Goal: Task Accomplishment & Management: Manage account settings

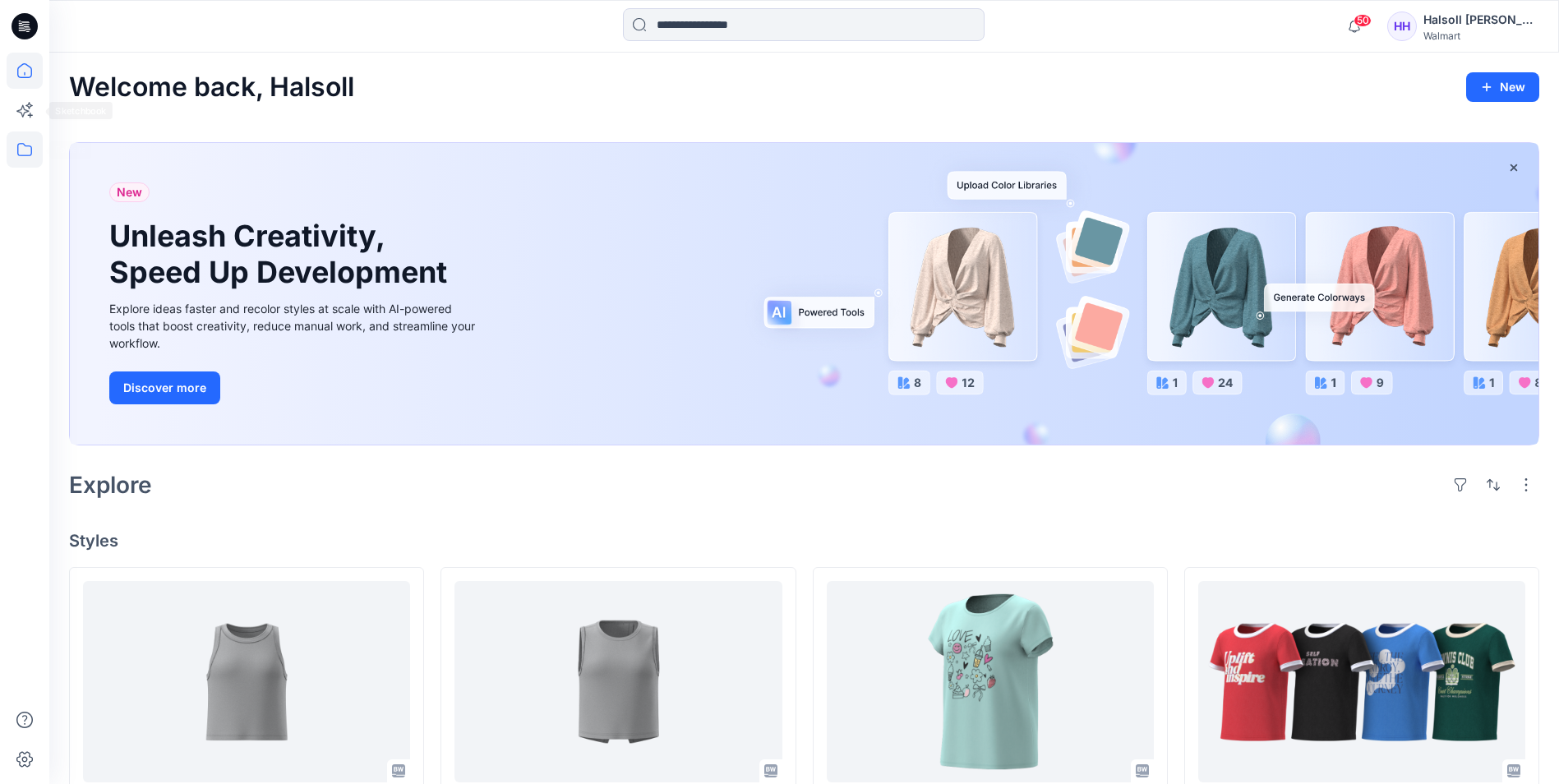
click at [9, 142] on icon at bounding box center [24, 150] width 36 height 36
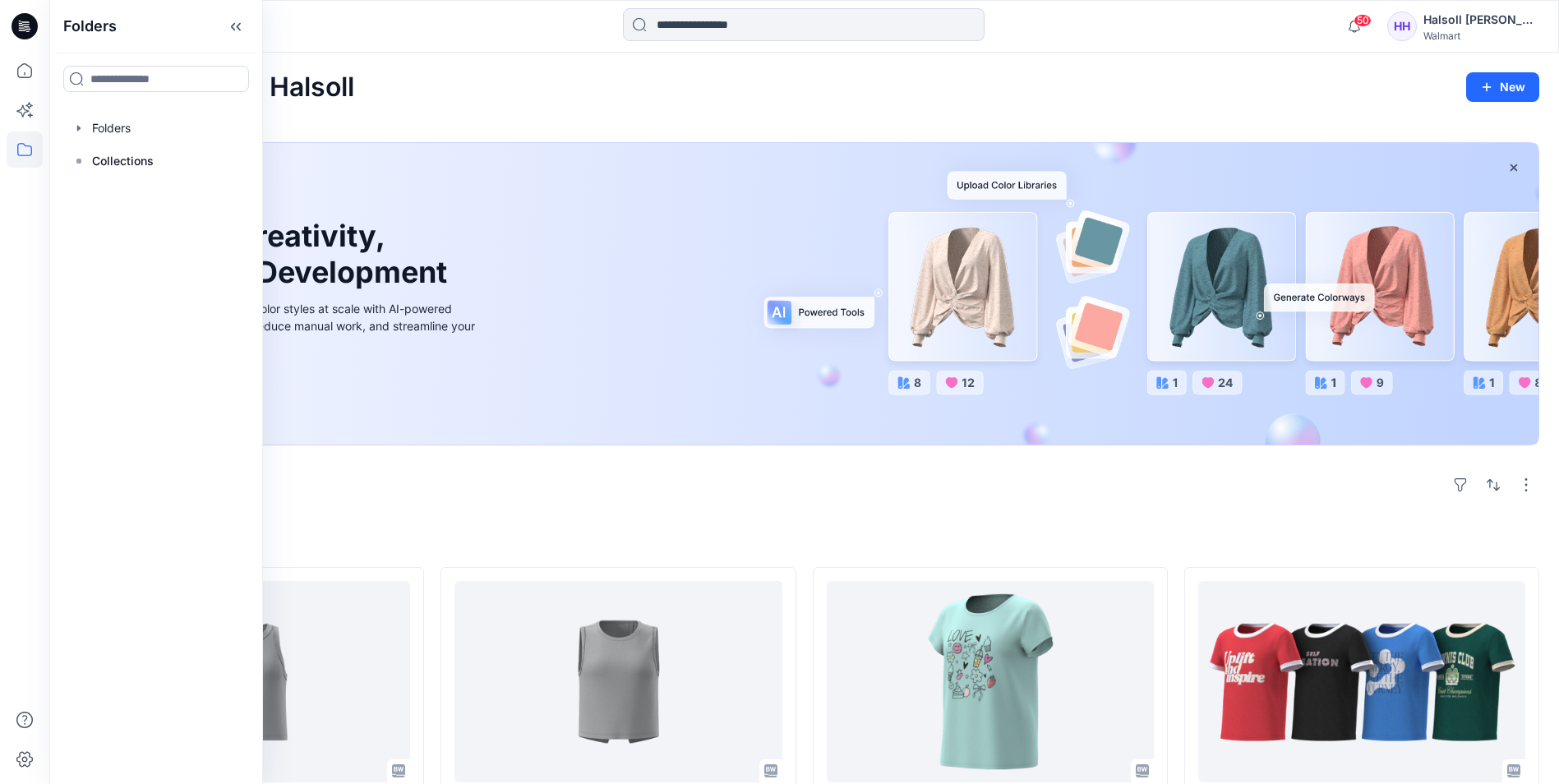
click at [153, 131] on div at bounding box center [155, 128] width 187 height 33
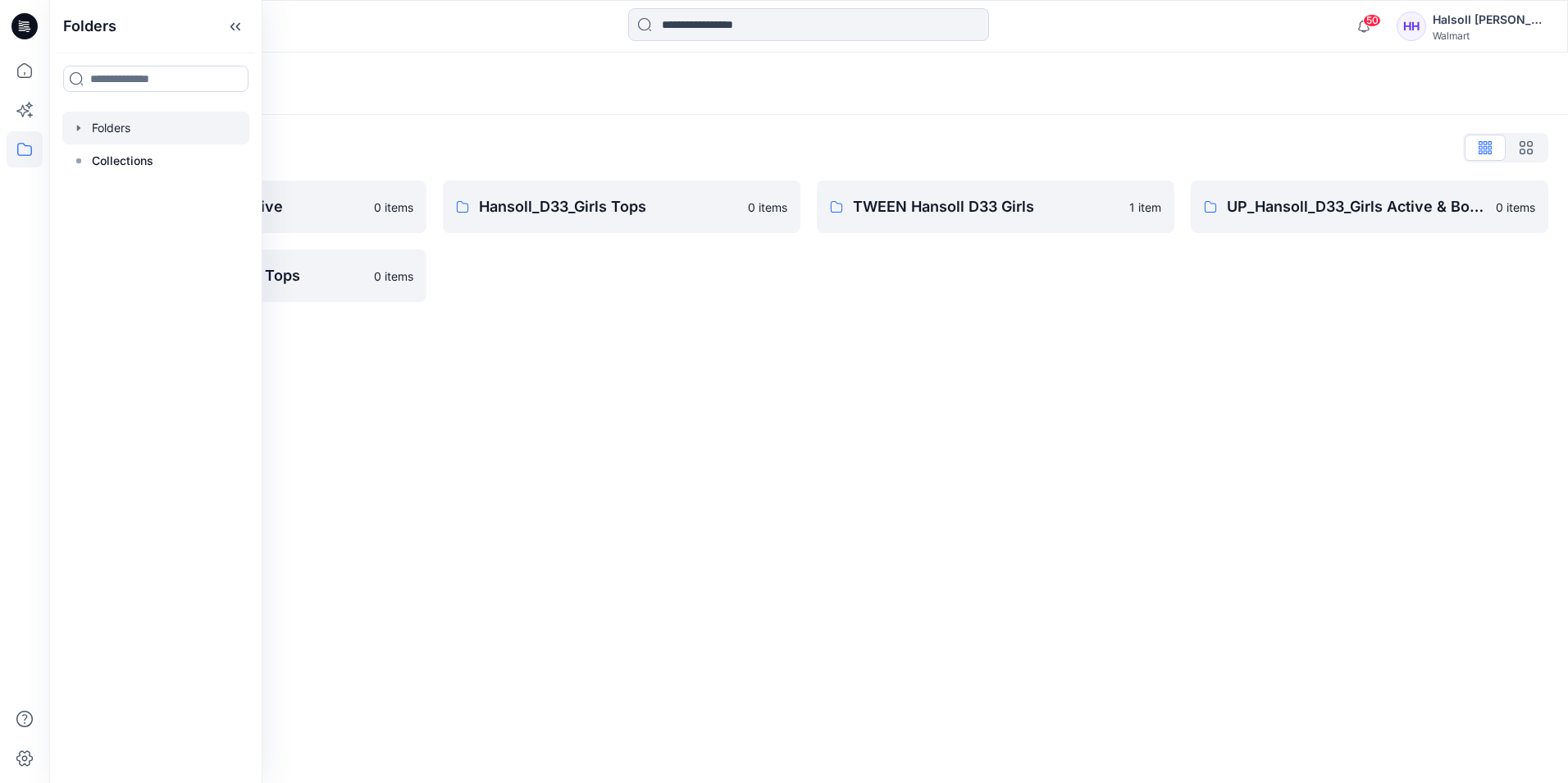
click at [514, 383] on div "Folders Folders List Hansoll_D33_Girls Active 0 items UP_Hansoll_D33_Girls Tops…" at bounding box center [808, 417] width 1519 height 730
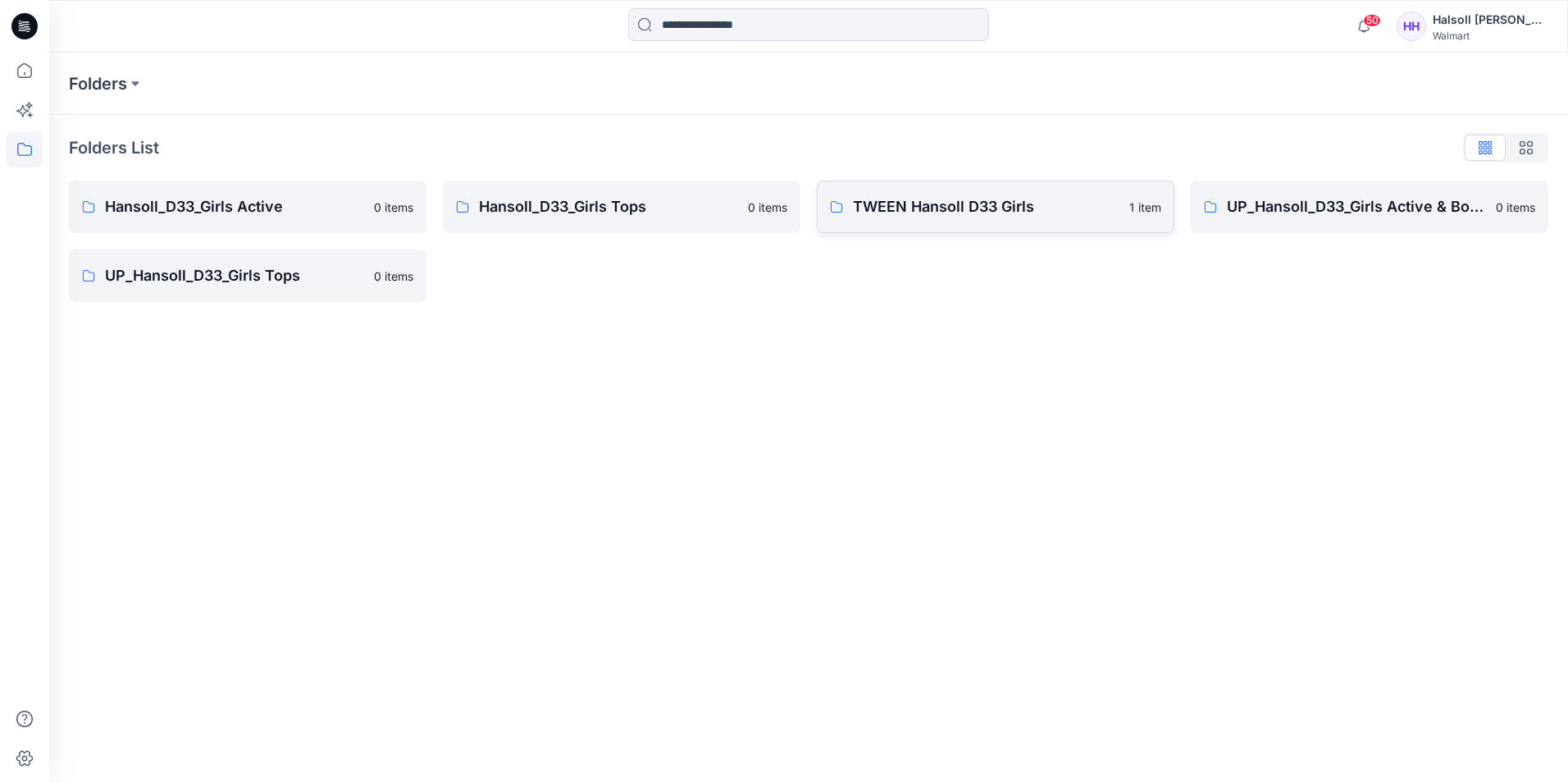
click at [936, 204] on p "TWEEN Hansoll D33 Girls" at bounding box center [986, 207] width 267 height 23
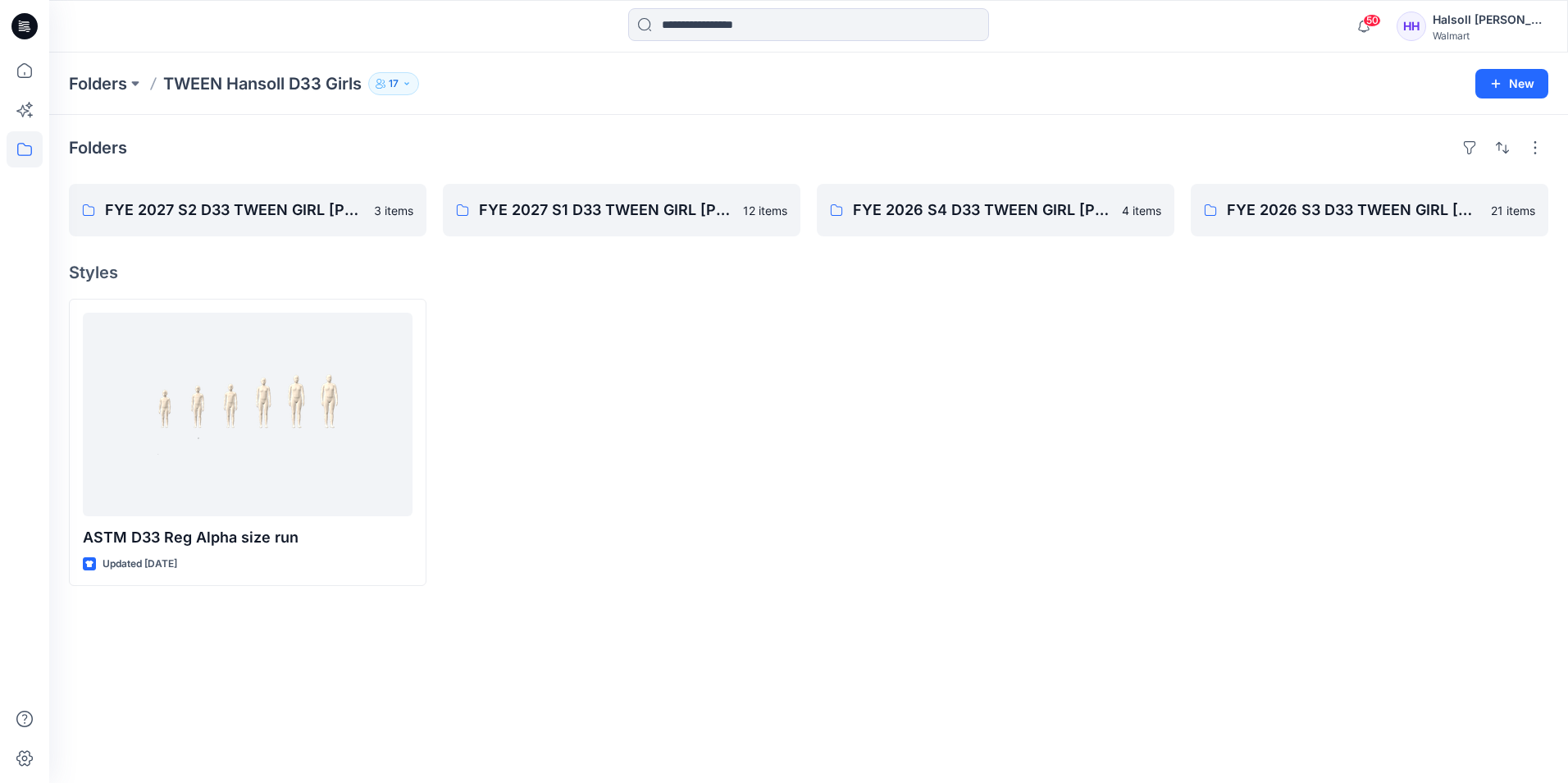
click at [966, 552] on div at bounding box center [995, 443] width 358 height 288
click at [1247, 478] on div at bounding box center [1369, 443] width 358 height 288
click at [199, 210] on p "FYE 2027 S2 D33 TWEEN GIRL [PERSON_NAME]" at bounding box center [246, 210] width 282 height 23
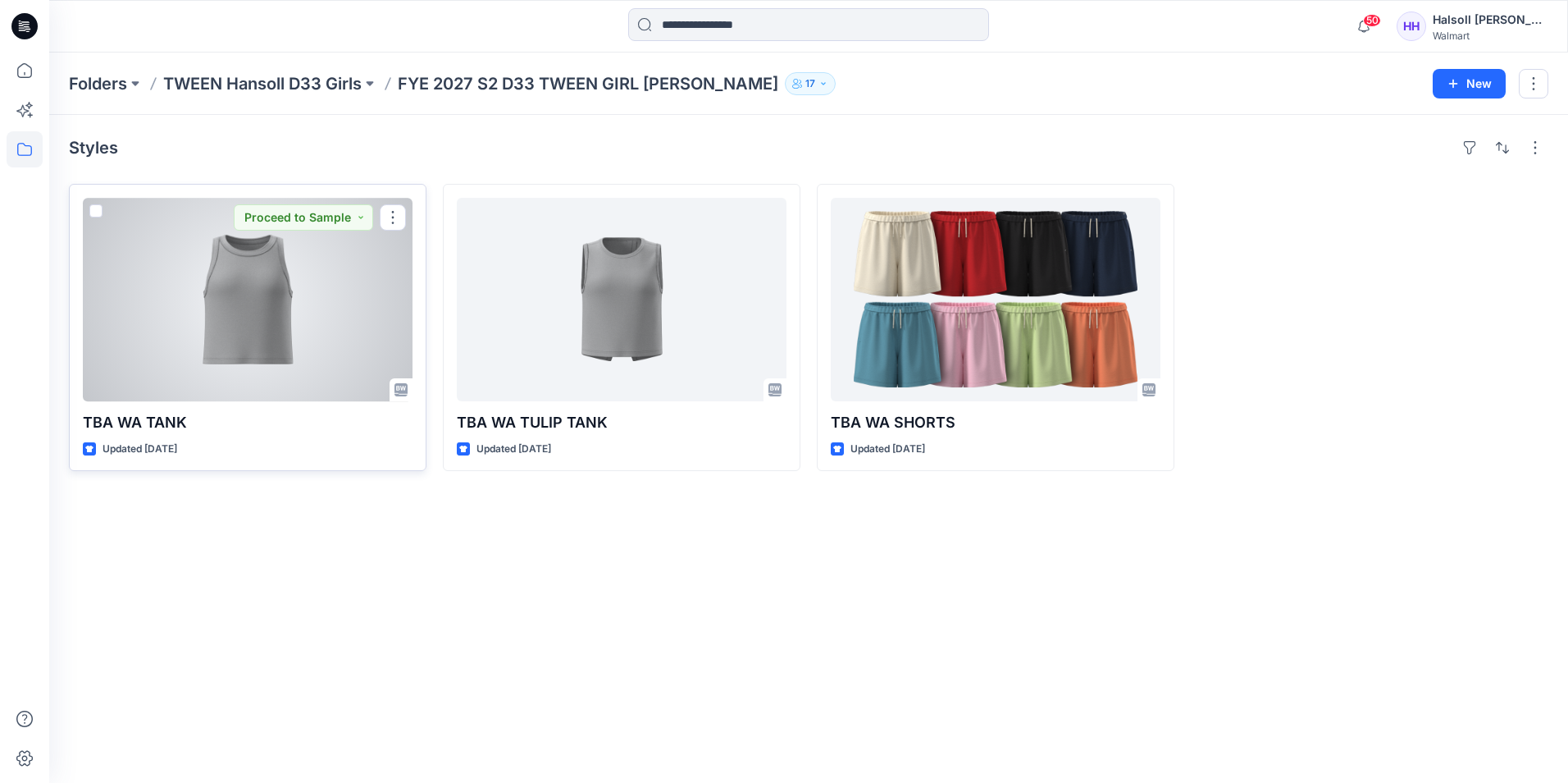
click at [252, 355] on div at bounding box center [247, 299] width 330 height 203
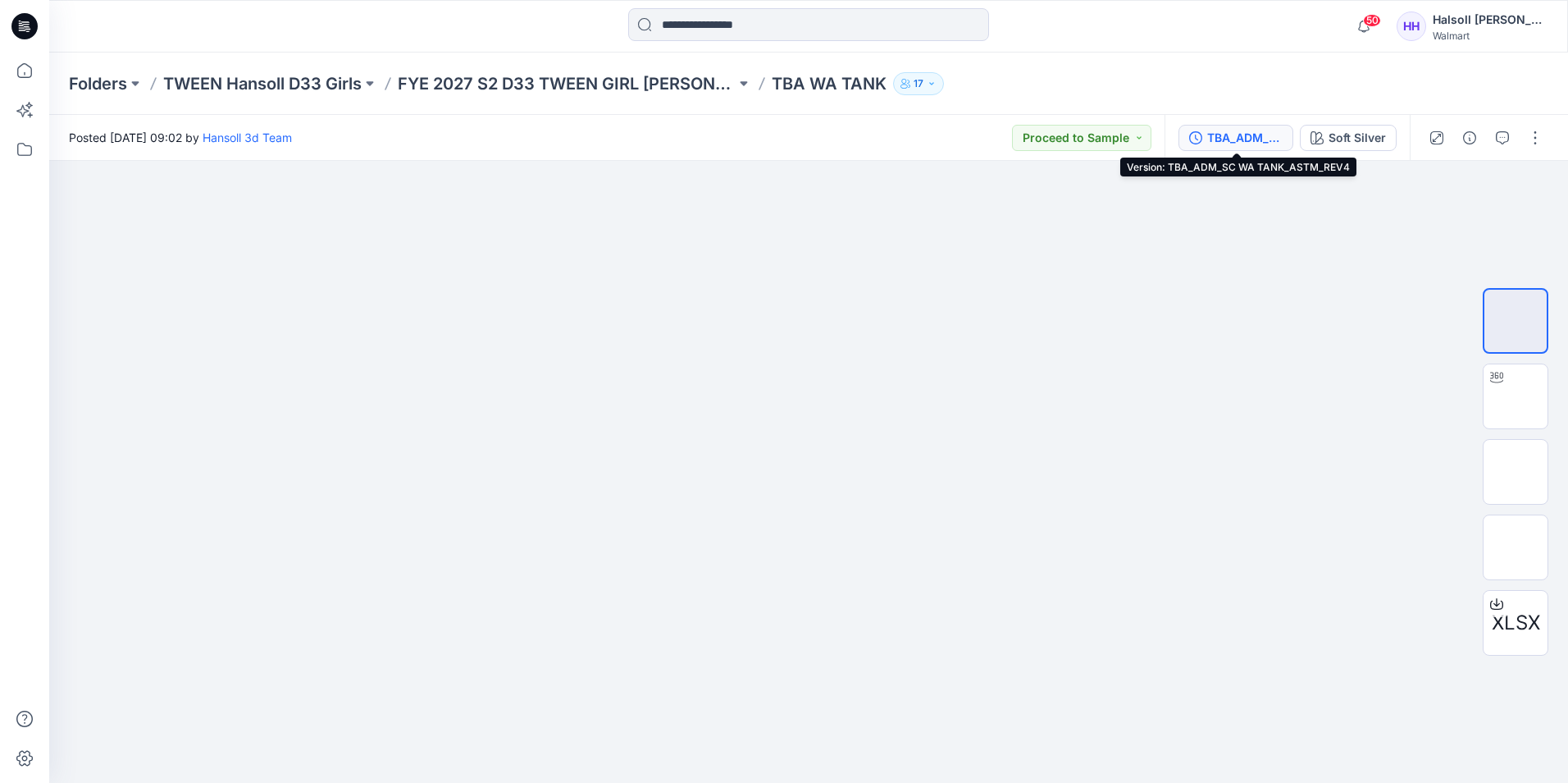
click at [1236, 135] on div "TBA_ADM_SC WA TANK_ASTM_REV4" at bounding box center [1245, 137] width 75 height 18
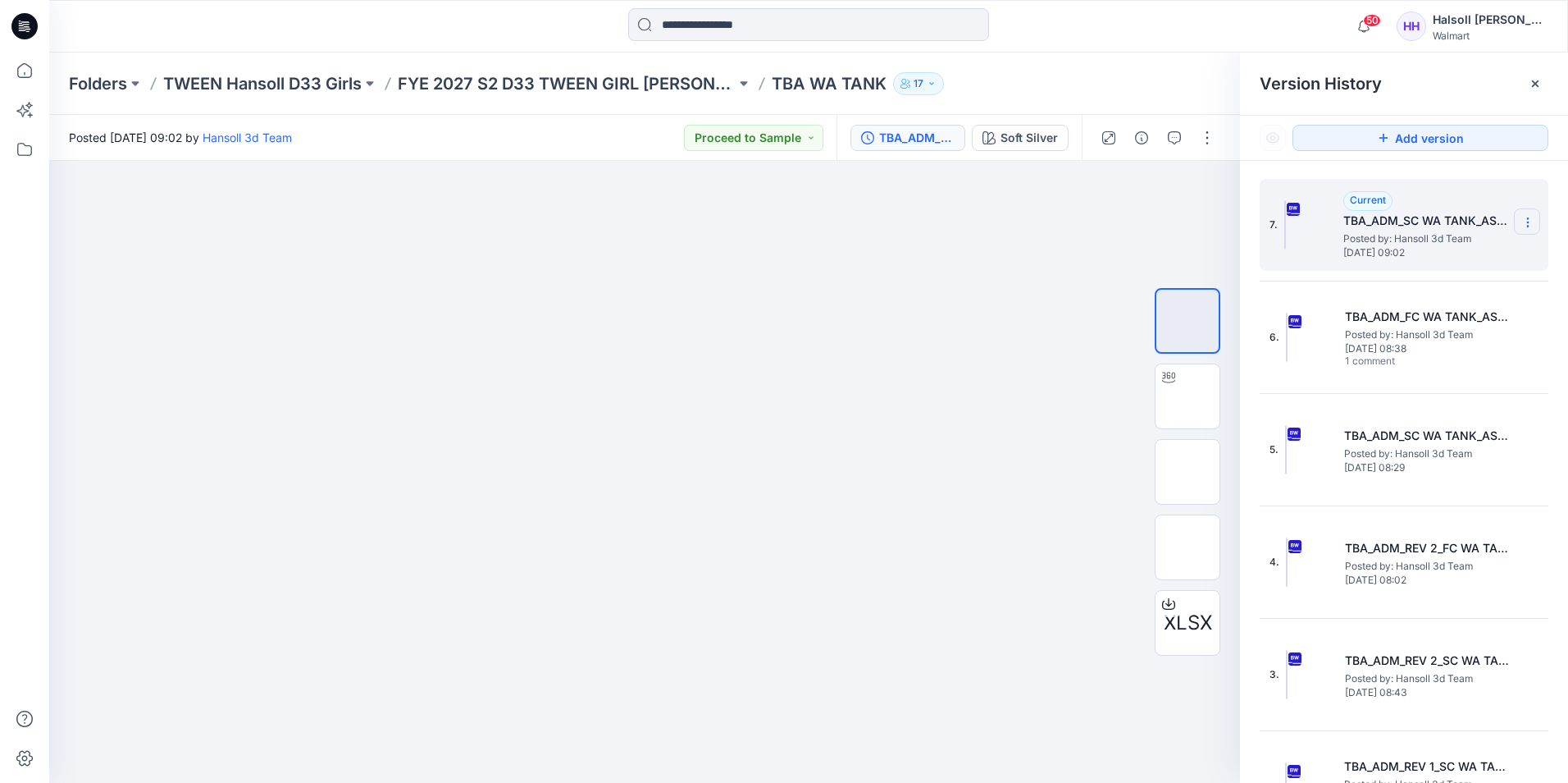
click at [1530, 222] on section at bounding box center [1527, 222] width 26 height 26
click at [1434, 323] on span "Rename Version" at bounding box center [1419, 320] width 85 height 20
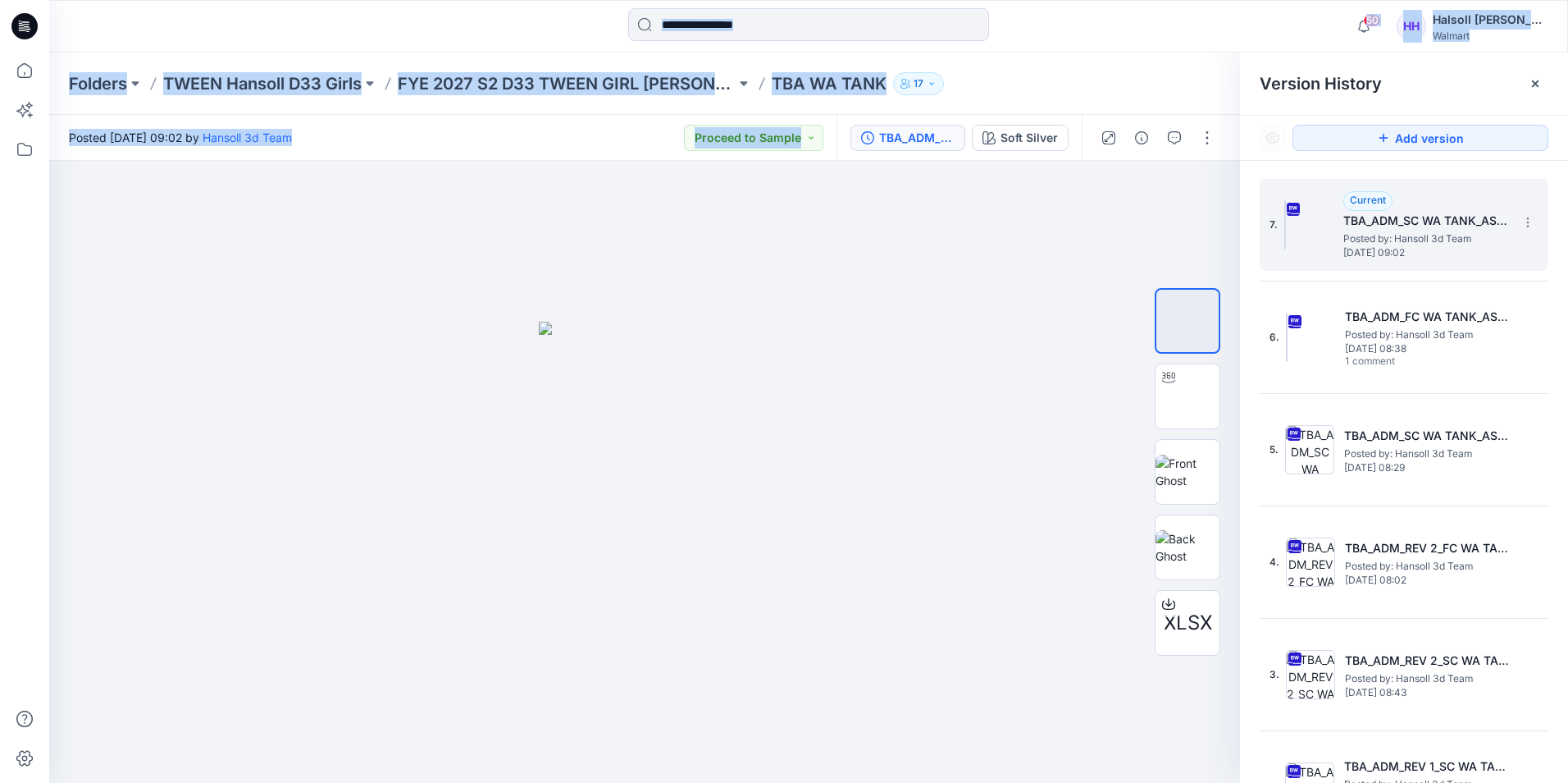
click at [0, 499] on html "50 Notifications Hansoll 3d Team has updated TBA WA TANK with TBA_ADM_SC WA TAN…" at bounding box center [784, 391] width 1568 height 783
click at [637, 95] on div "Folders TWEEN Hansoll D33 Girls FYE 2027 S2 D33 TWEEN GIRL [PERSON_NAME] TBA WA…" at bounding box center [808, 84] width 1519 height 62
click at [646, 80] on p "FYE 2027 S2 D33 TWEEN GIRL [PERSON_NAME]" at bounding box center [567, 84] width 338 height 23
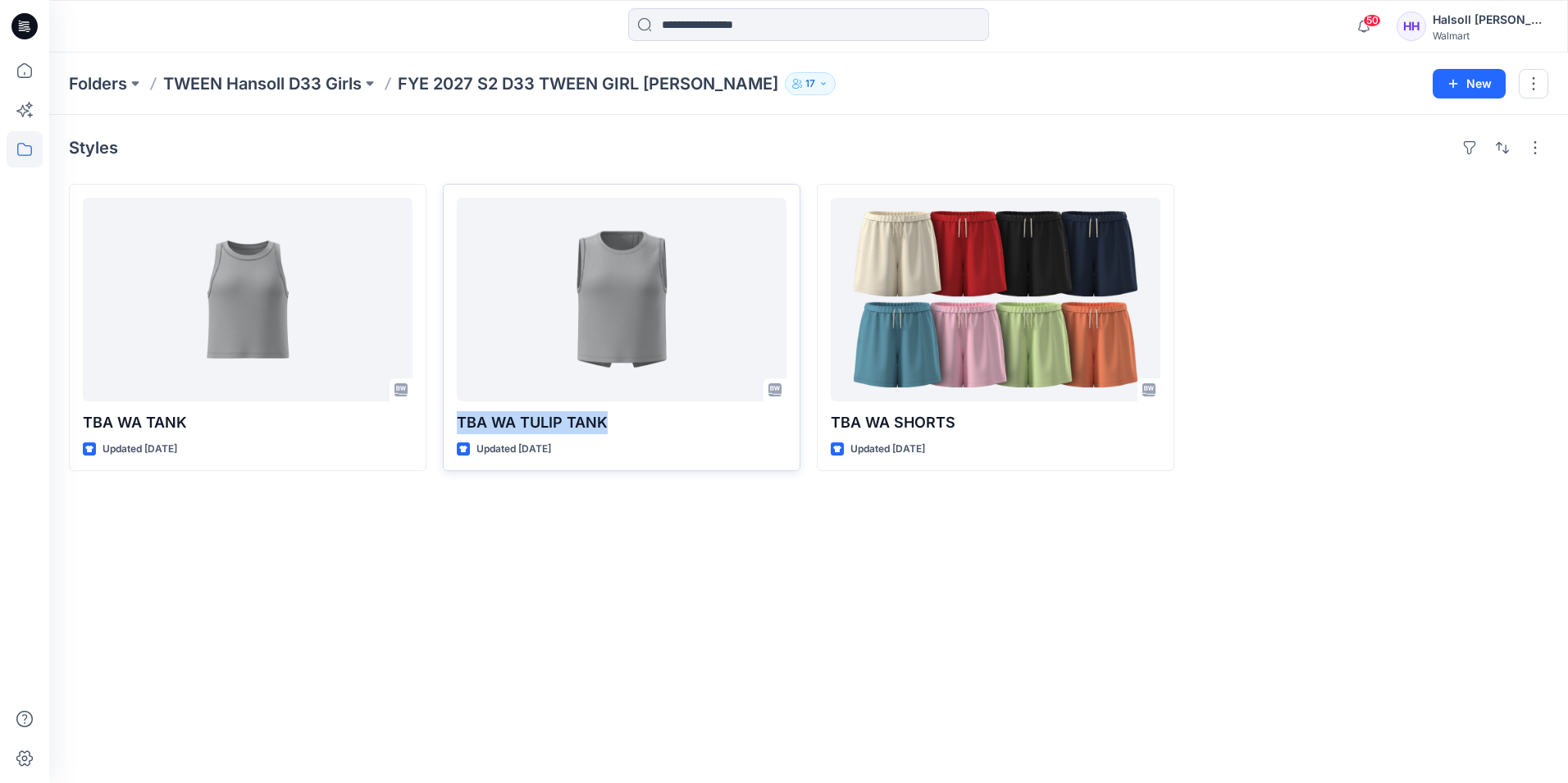
drag, startPoint x: 611, startPoint y: 422, endPoint x: 444, endPoint y: 431, distance: 167.2
click at [438, 431] on div "TBA WA TANK Updated [DATE] TBA [GEOGRAPHIC_DATA] TULIP TANK Updated [DATE] TBA …" at bounding box center [808, 328] width 1480 height 288
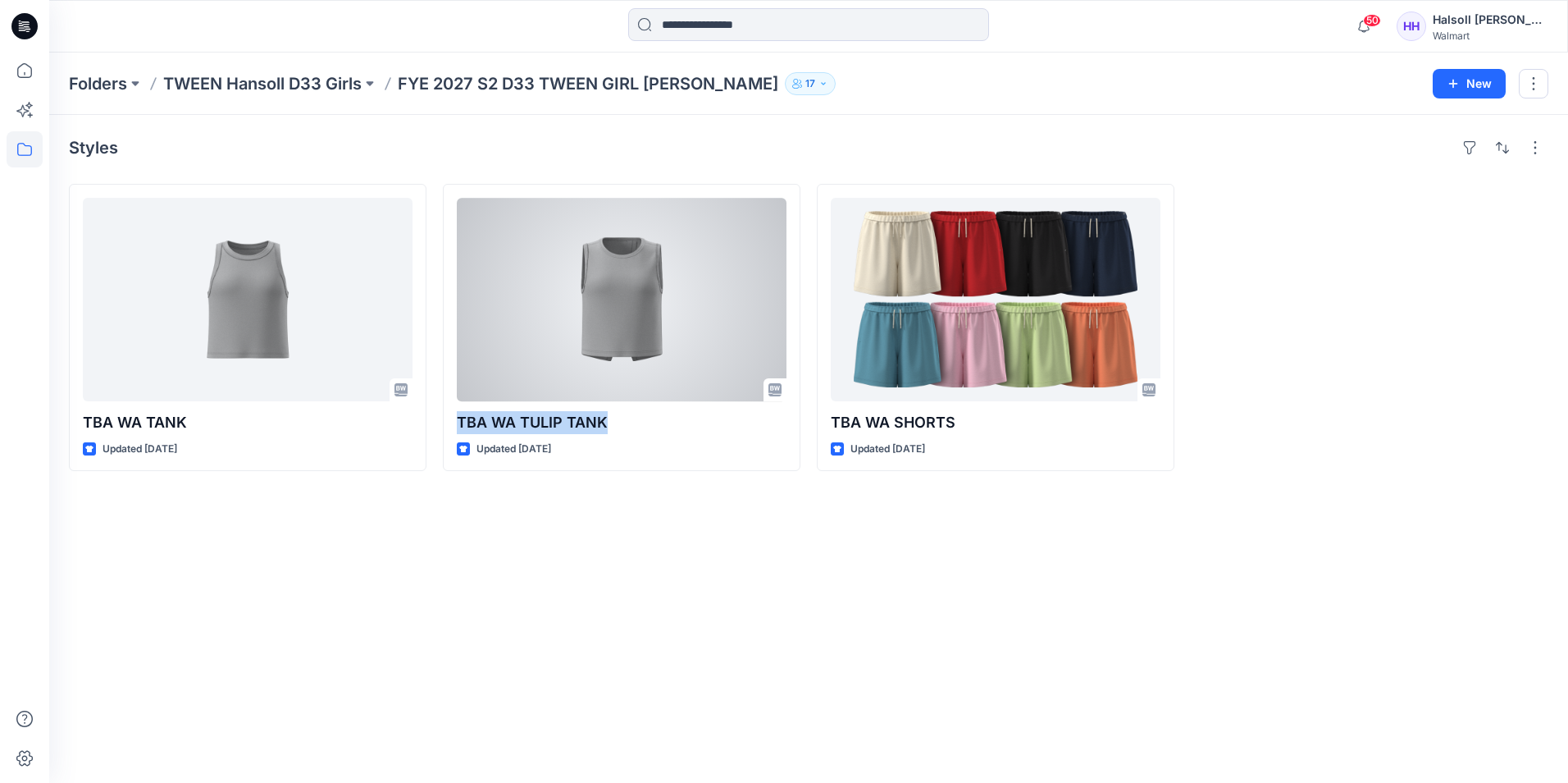
copy p "TBA WA TULIP TANK"
click at [707, 346] on div at bounding box center [621, 299] width 330 height 203
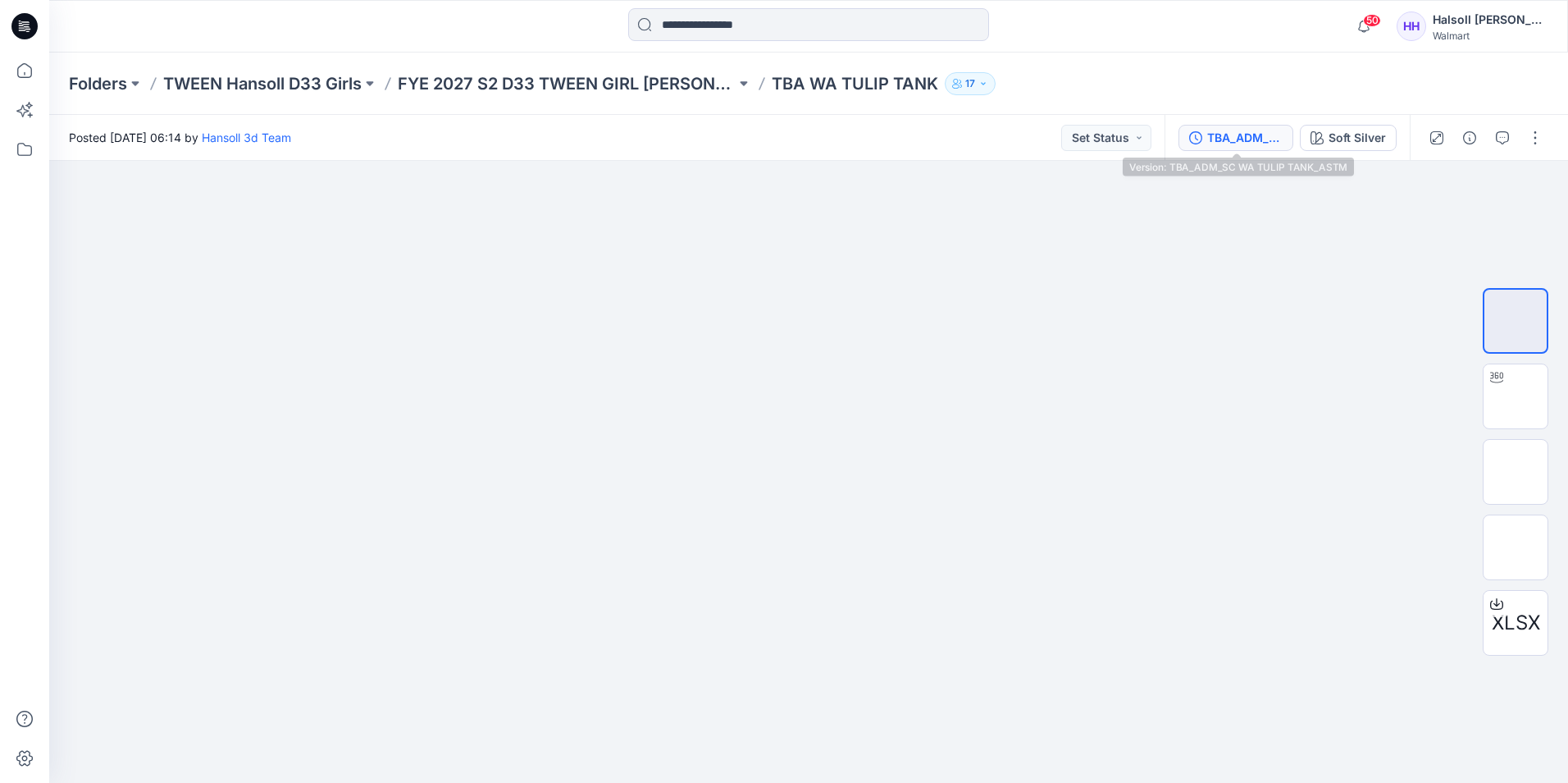
click at [1217, 140] on div "TBA_ADM_SC WA TULIP TANK_ASTM" at bounding box center [1245, 137] width 75 height 18
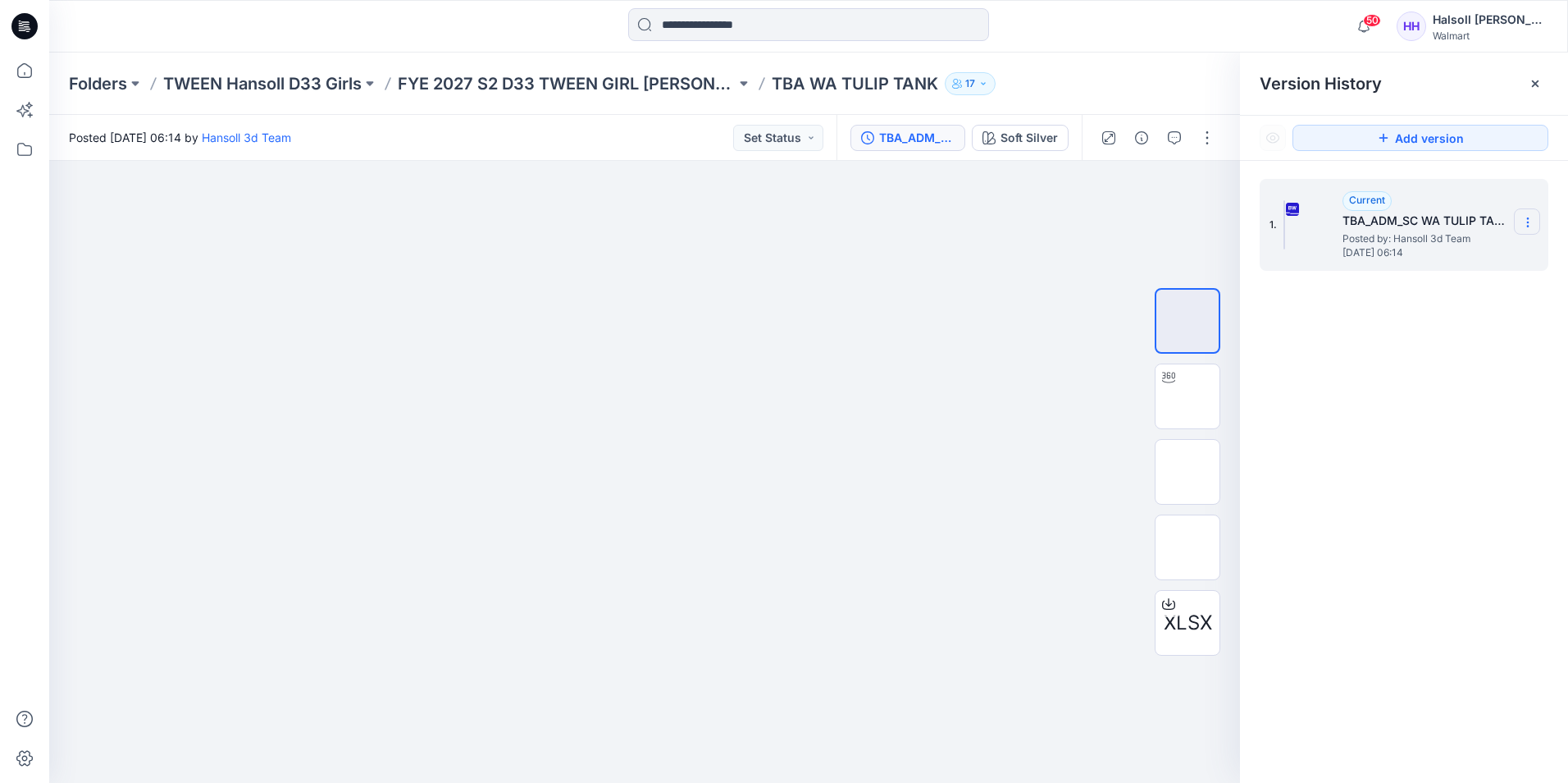
click at [1530, 223] on icon at bounding box center [1528, 223] width 13 height 13
click at [1432, 318] on span "Rename Version" at bounding box center [1419, 320] width 85 height 20
click at [794, 356] on div at bounding box center [644, 472] width 1190 height 622
click at [594, 93] on p "FYE 2027 S2 D33 TWEEN GIRL [PERSON_NAME]" at bounding box center [567, 84] width 338 height 23
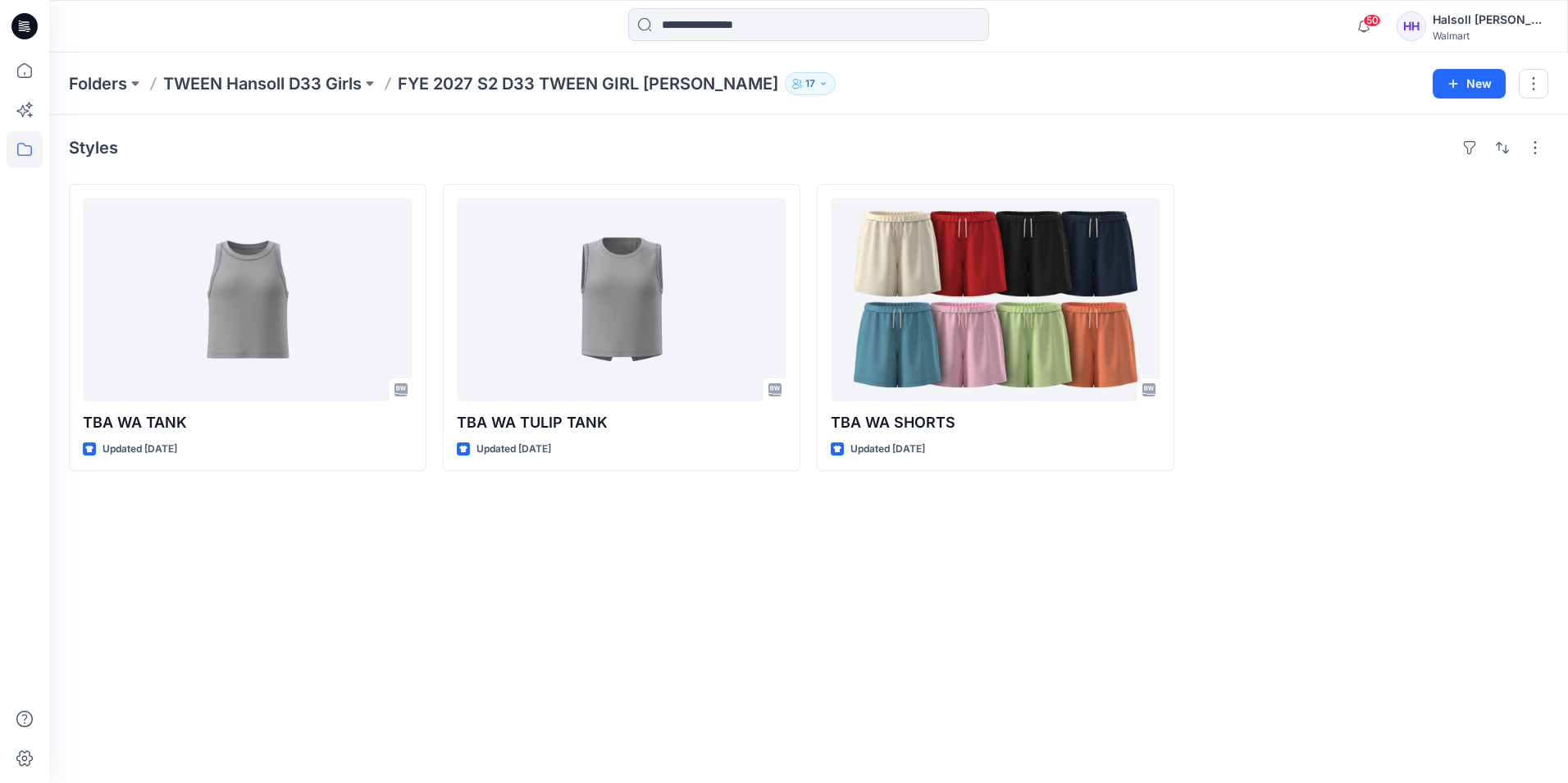
drag, startPoint x: 945, startPoint y: 712, endPoint x: 991, endPoint y: 720, distance: 46.7
click at [945, 712] on div "Styles TBA [GEOGRAPHIC_DATA] TANK Updated [DATE] TBA [GEOGRAPHIC_DATA] TULIP TA…" at bounding box center [808, 448] width 1519 height 668
drag, startPoint x: 957, startPoint y: 638, endPoint x: 1007, endPoint y: 728, distance: 103.0
click at [957, 638] on div "Styles TBA [GEOGRAPHIC_DATA] TANK Updated [DATE] TBA [GEOGRAPHIC_DATA] TULIP TA…" at bounding box center [808, 448] width 1519 height 668
click at [1017, 608] on div "Styles TBA [GEOGRAPHIC_DATA] TANK Updated [DATE] TBA [GEOGRAPHIC_DATA] TULIP TA…" at bounding box center [808, 448] width 1519 height 668
